Goal: Find specific page/section: Find specific page/section

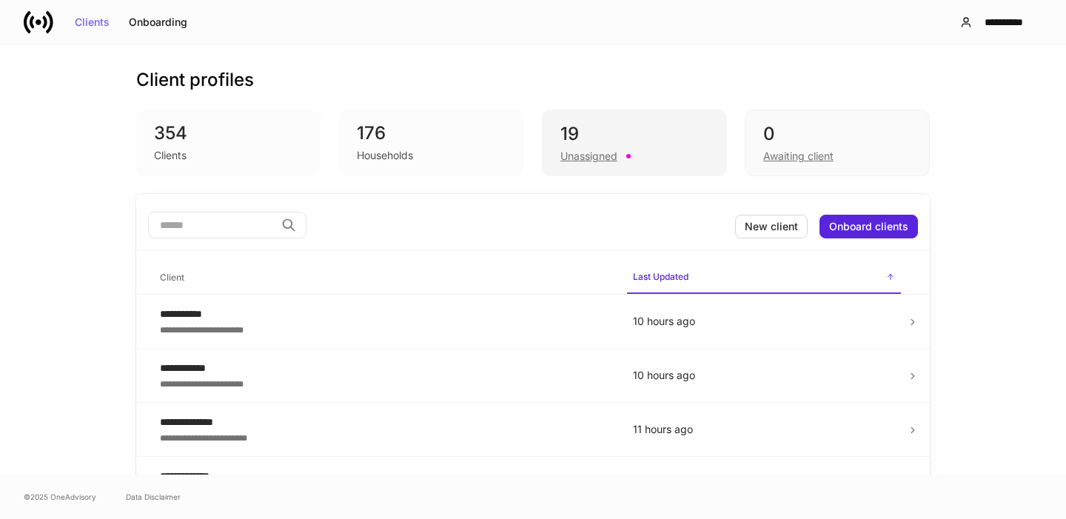
click at [566, 155] on div "Unassigned" at bounding box center [589, 156] width 57 height 15
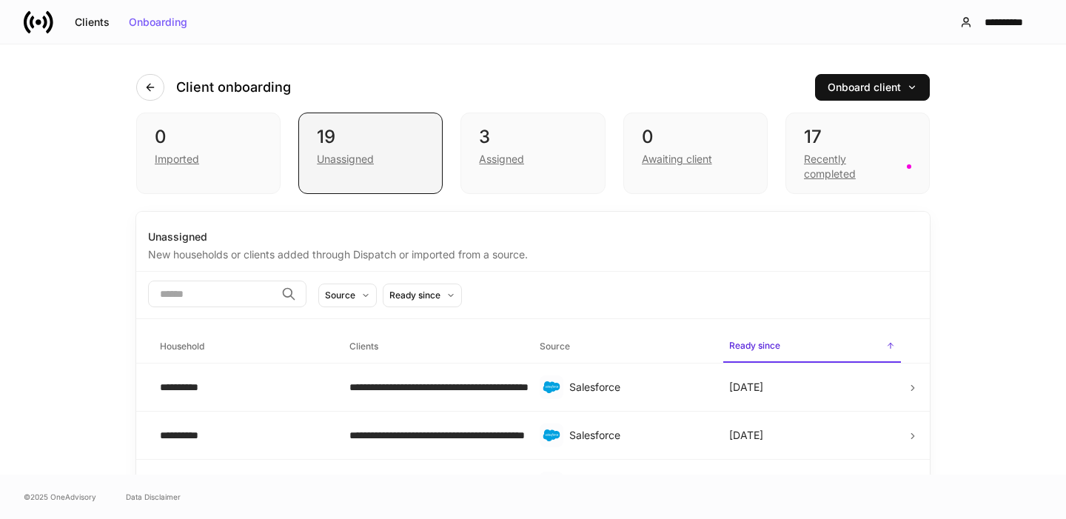
click at [375, 170] on div "19 Unassigned" at bounding box center [370, 153] width 144 height 81
click at [91, 32] on button "Clients" at bounding box center [92, 22] width 54 height 24
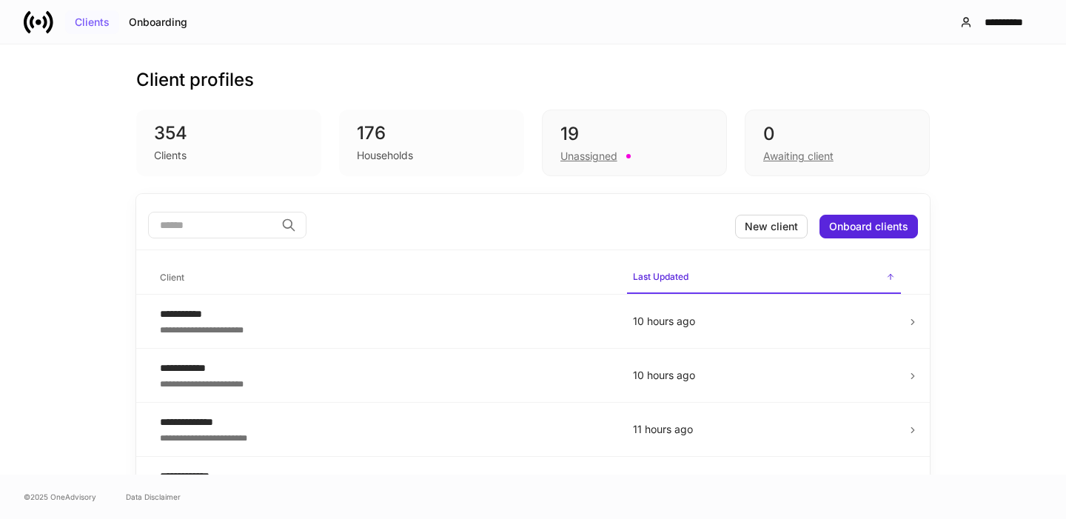
click at [65, 10] on button "Clients" at bounding box center [92, 22] width 54 height 24
